Goal: Check status

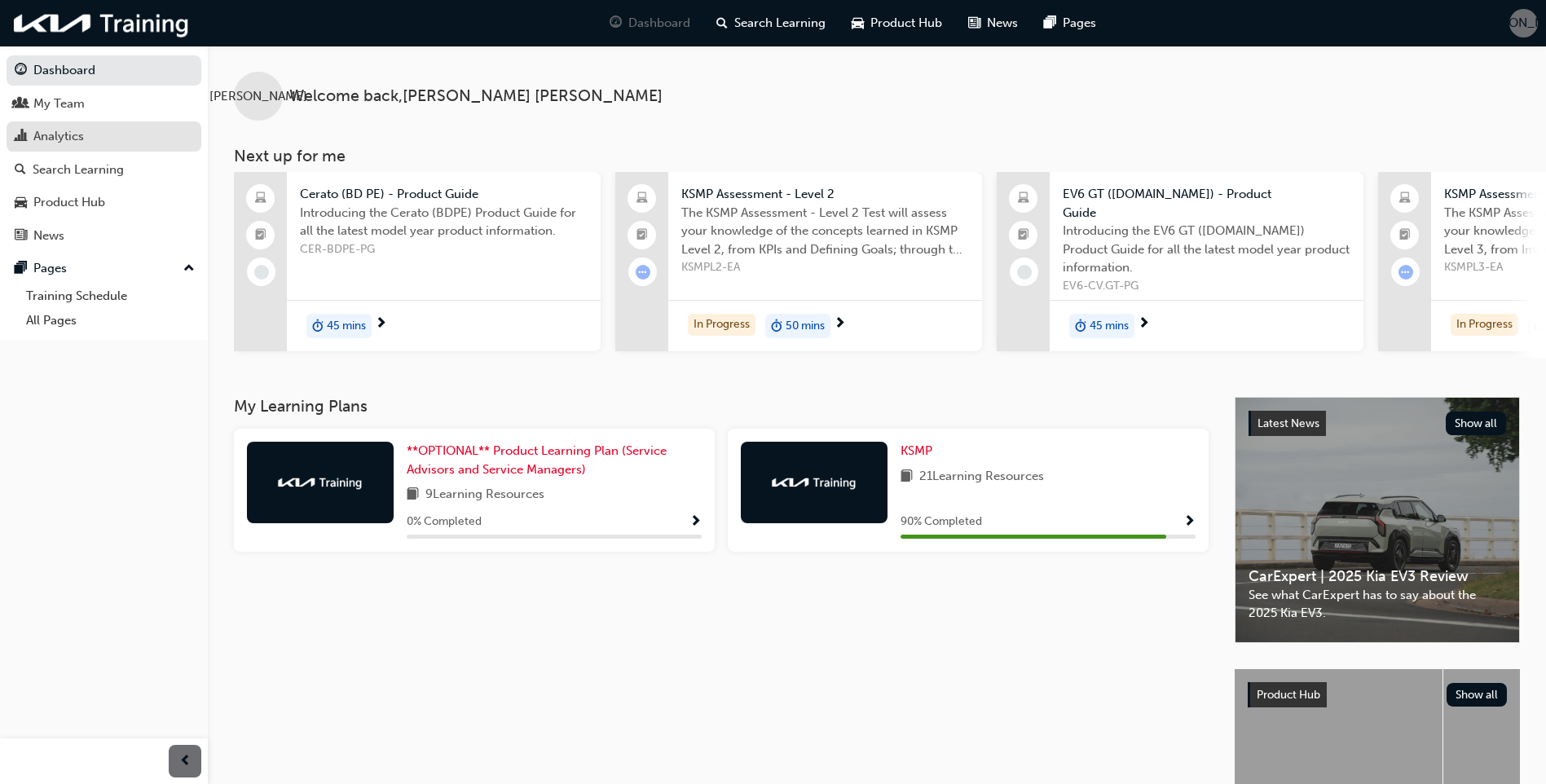
click at [56, 141] on div "Analytics" at bounding box center [59, 136] width 51 height 19
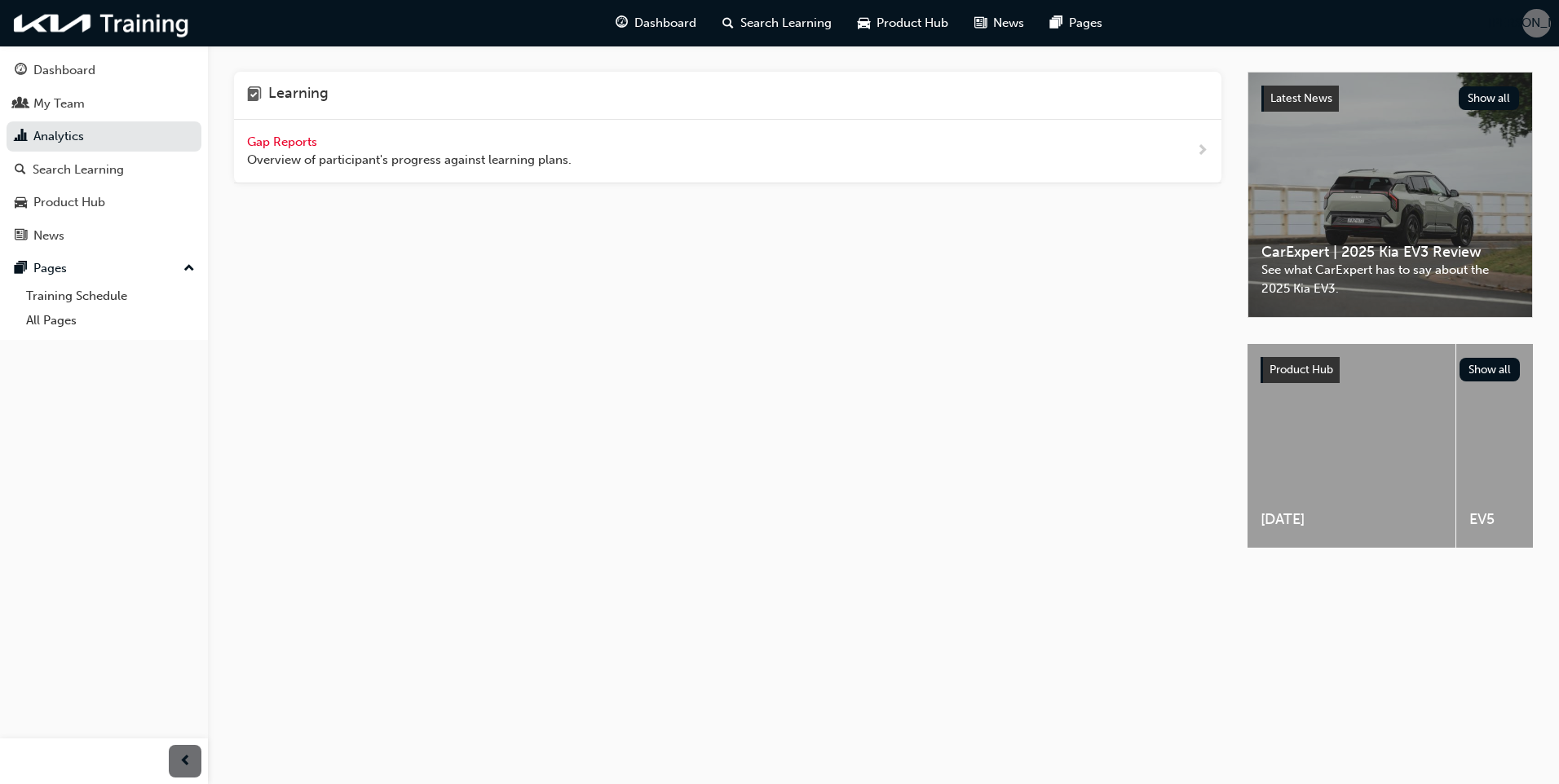
click at [274, 148] on span "Gap Reports" at bounding box center [283, 142] width 73 height 15
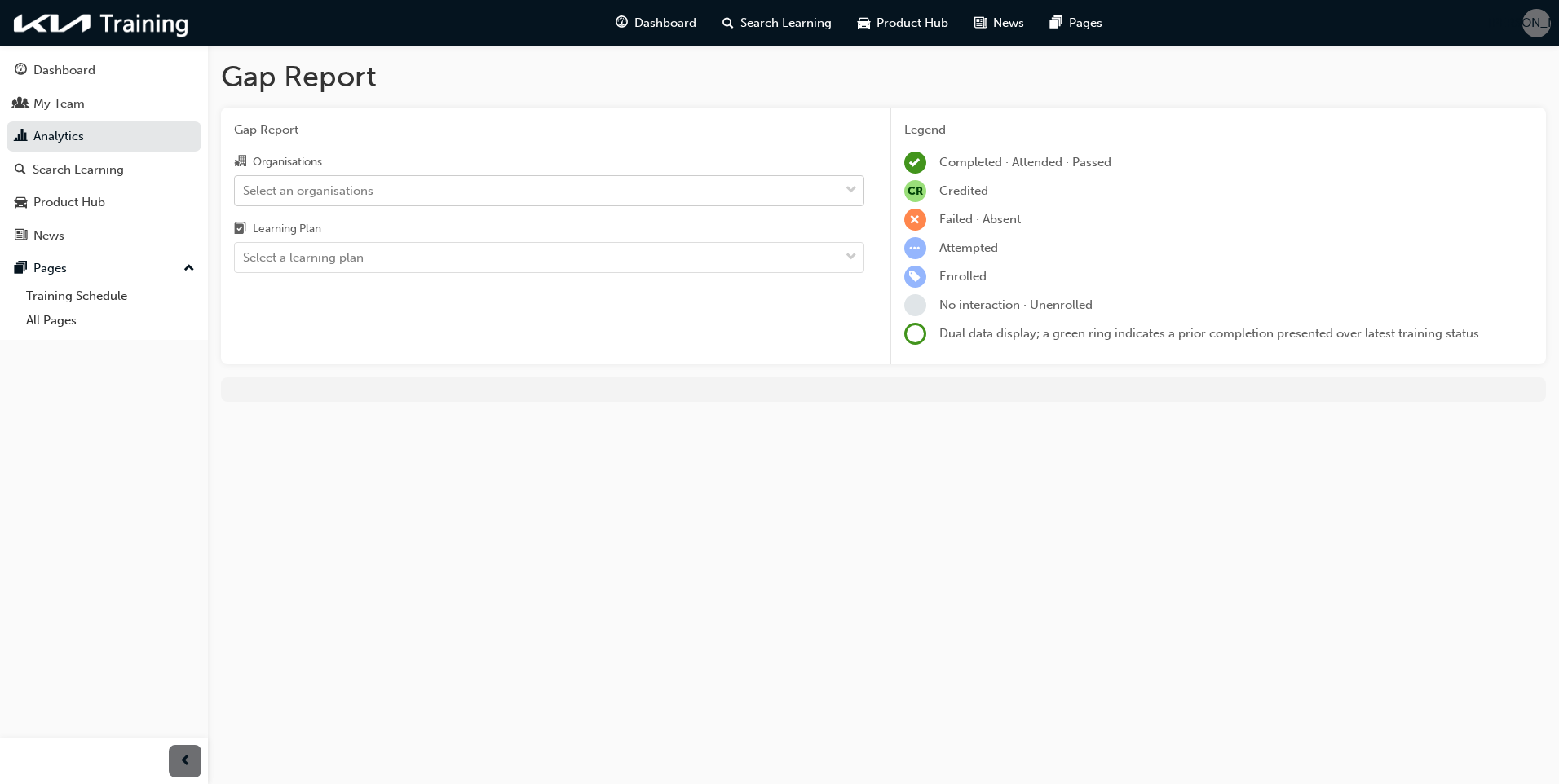
click at [380, 193] on div "Select an organisations" at bounding box center [537, 190] width 605 height 29
click at [245, 193] on input "Organisations Select an organisations" at bounding box center [244, 189] width 2 height 14
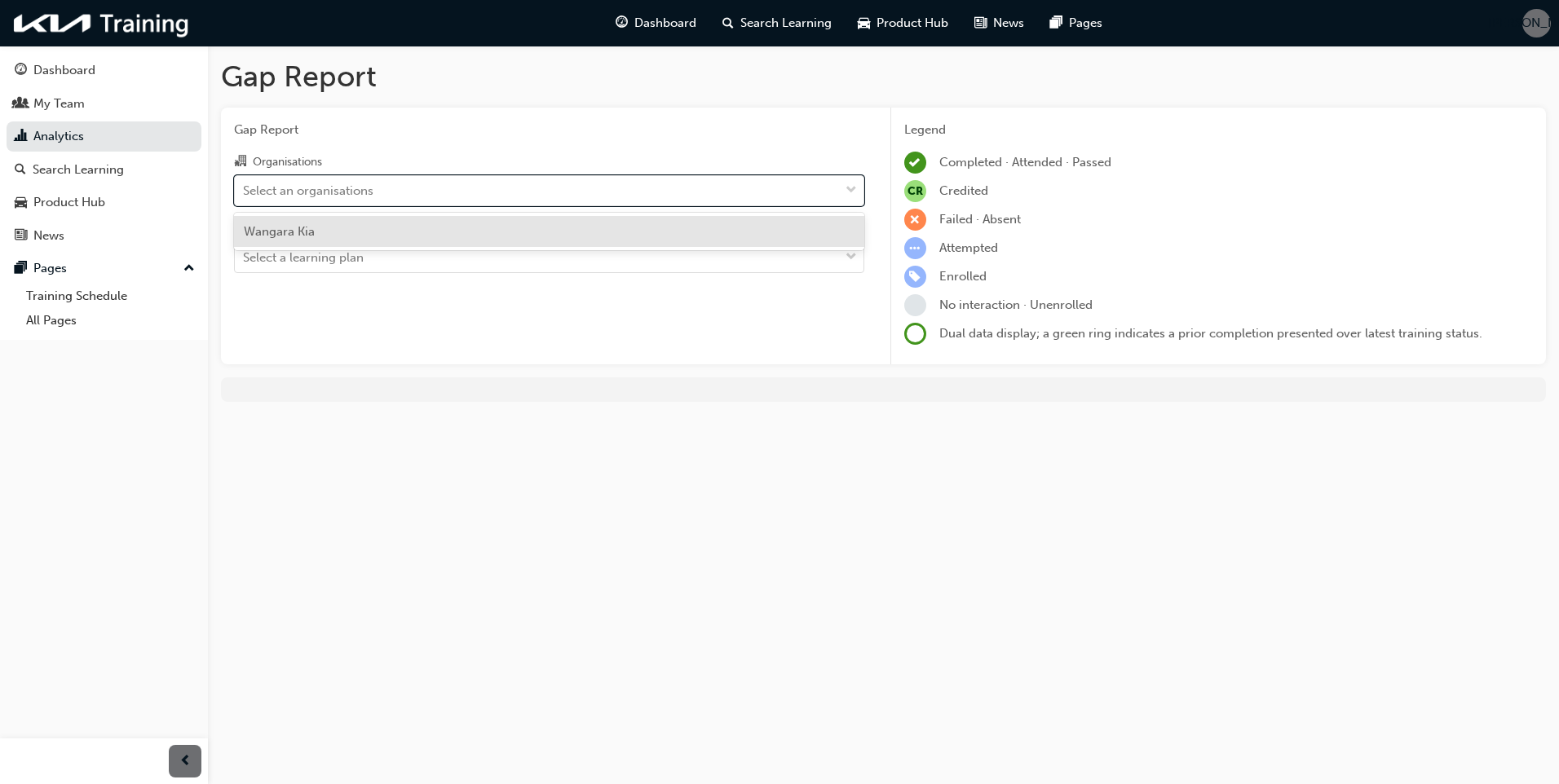
click at [361, 232] on div "Wangara Kia" at bounding box center [549, 232] width 630 height 32
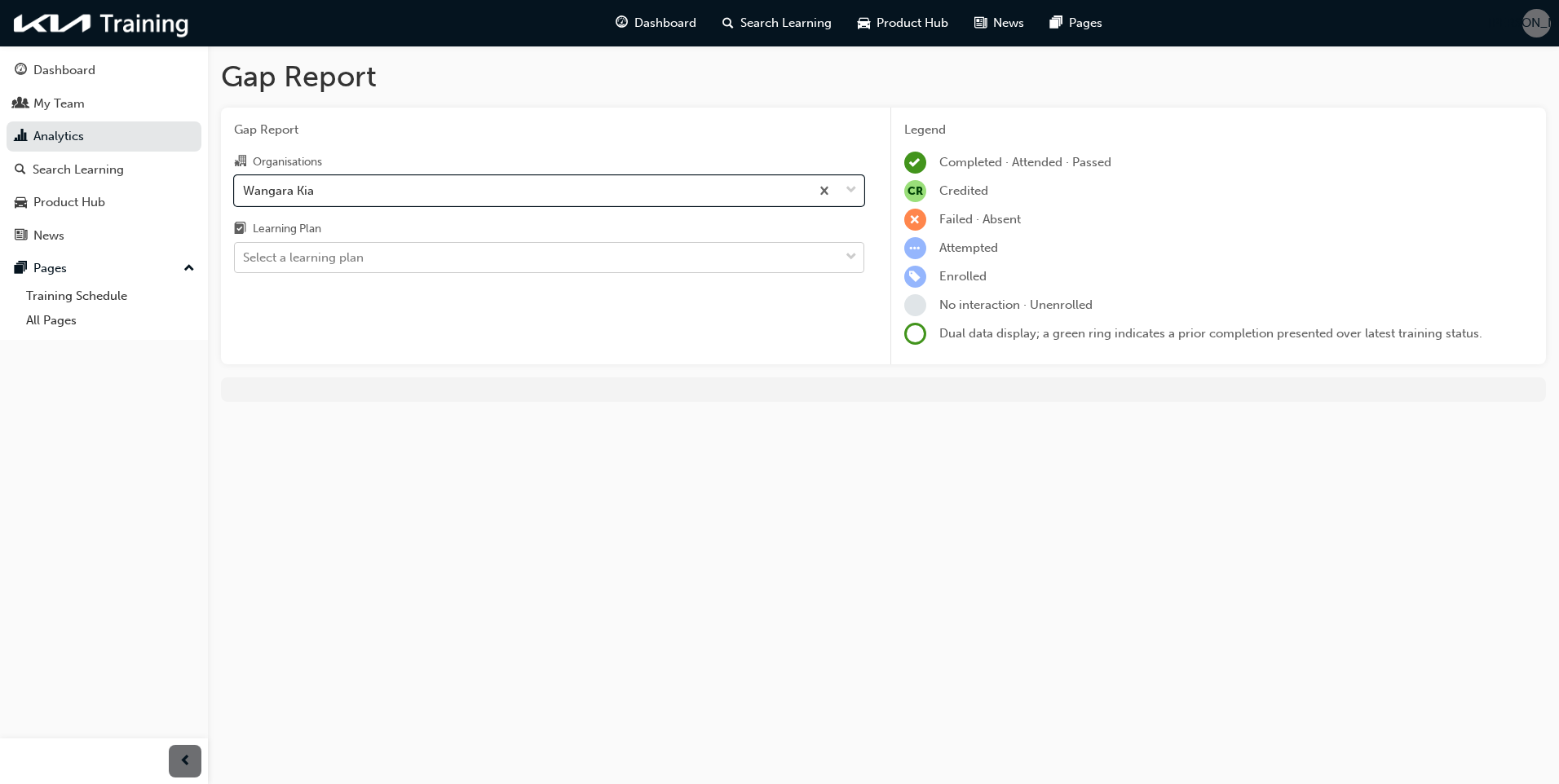
click at [359, 255] on div "Select a learning plan" at bounding box center [303, 258] width 121 height 19
click at [245, 255] on input "Learning Plan Select a learning plan" at bounding box center [244, 257] width 2 height 14
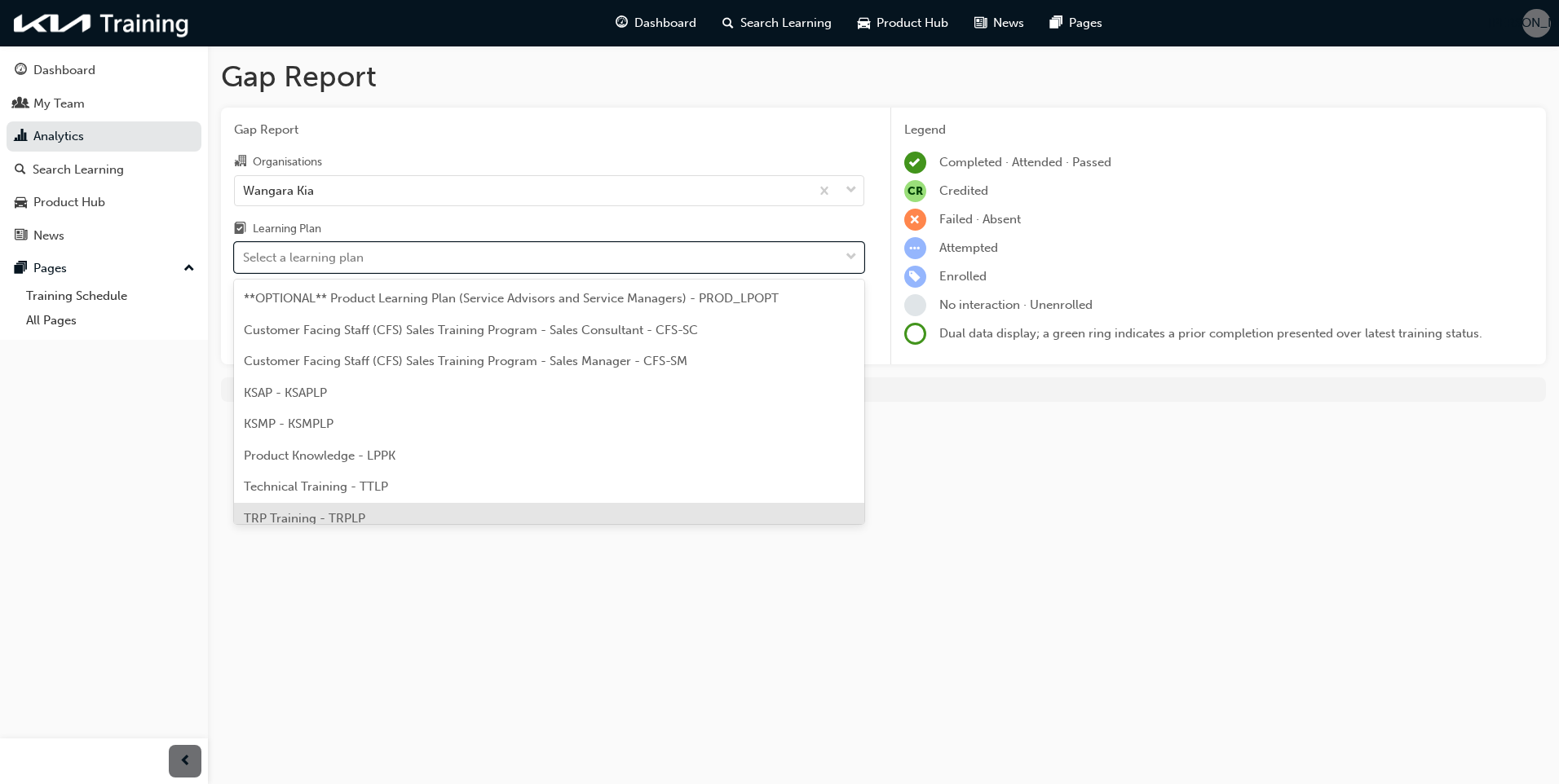
click at [356, 511] on span "TRP Training - TRPLP" at bounding box center [305, 518] width 122 height 15
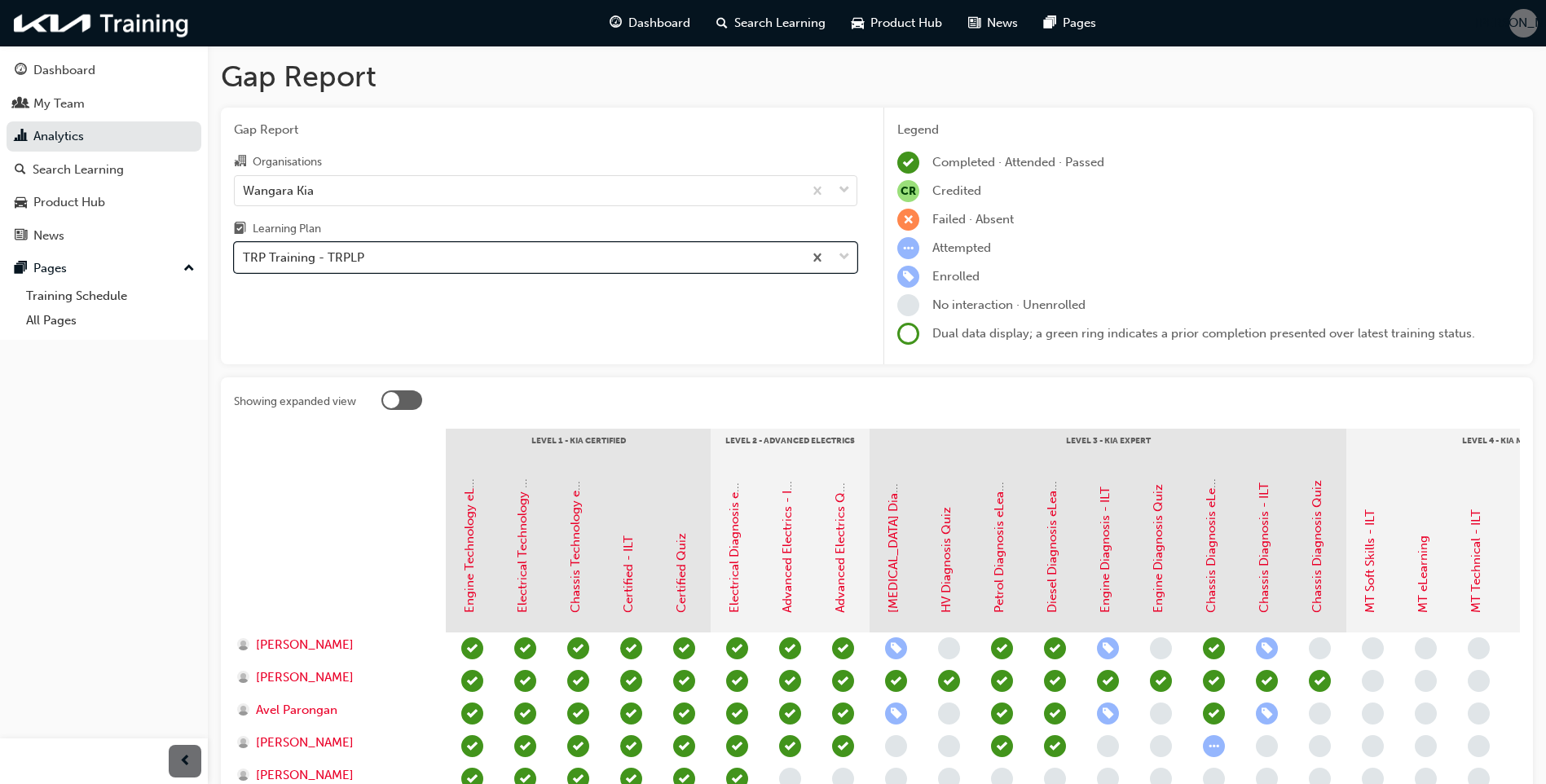
click at [383, 261] on div "TRP Training - TRPLP" at bounding box center [519, 258] width 568 height 29
click at [245, 261] on input "Learning Plan option TRP Training - TRPLP, selected. 0 results available. Selec…" at bounding box center [244, 257] width 2 height 14
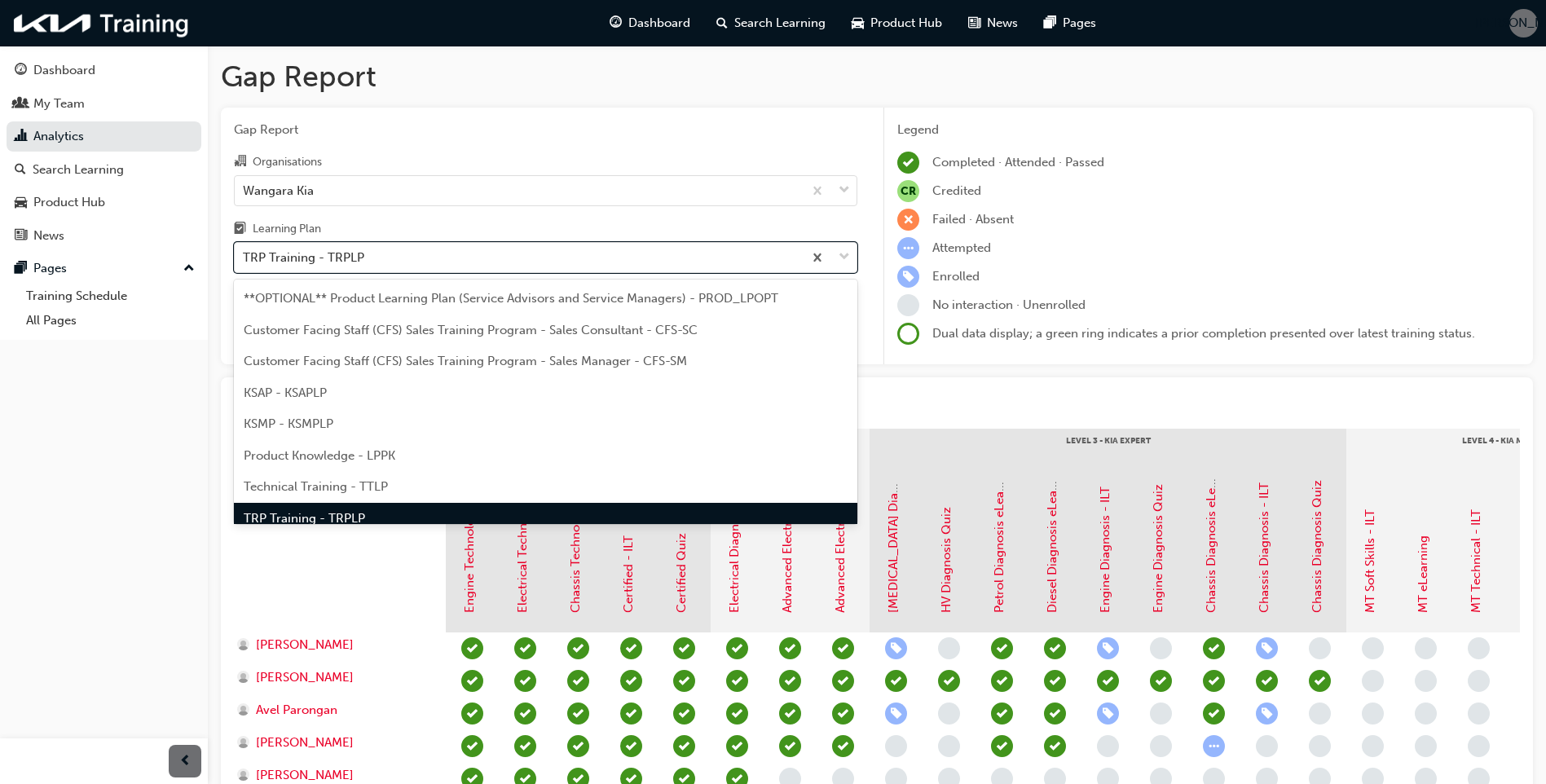
scroll to position [21, 0]
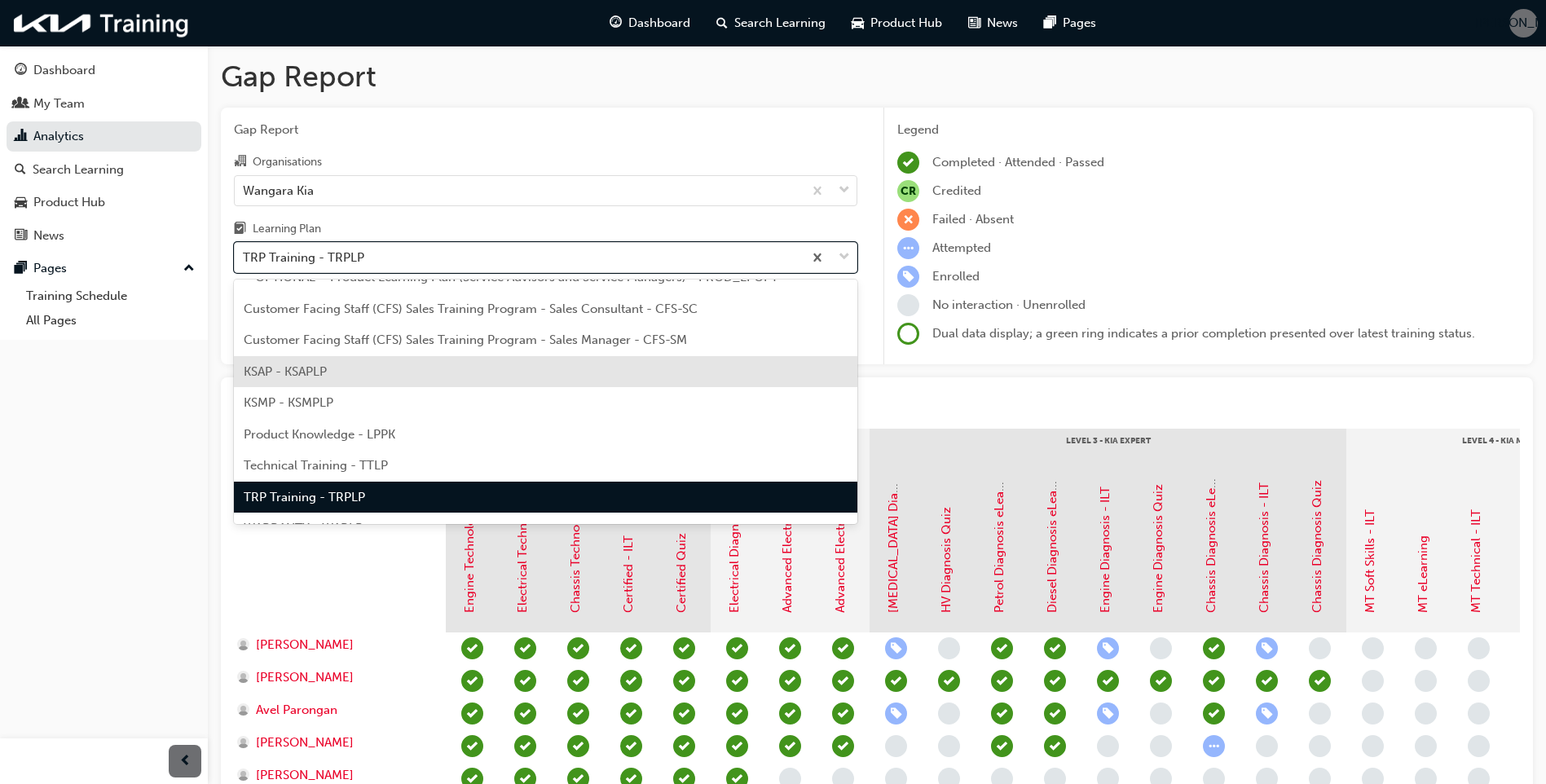
click at [314, 368] on span "KSAP - KSAPLP" at bounding box center [285, 372] width 83 height 15
